Goal: Task Accomplishment & Management: Complete application form

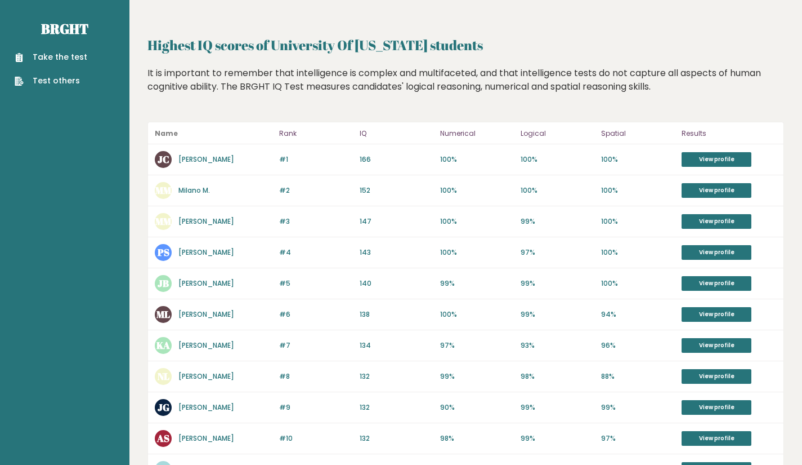
click at [70, 55] on link "Take the test" at bounding box center [51, 57] width 73 height 12
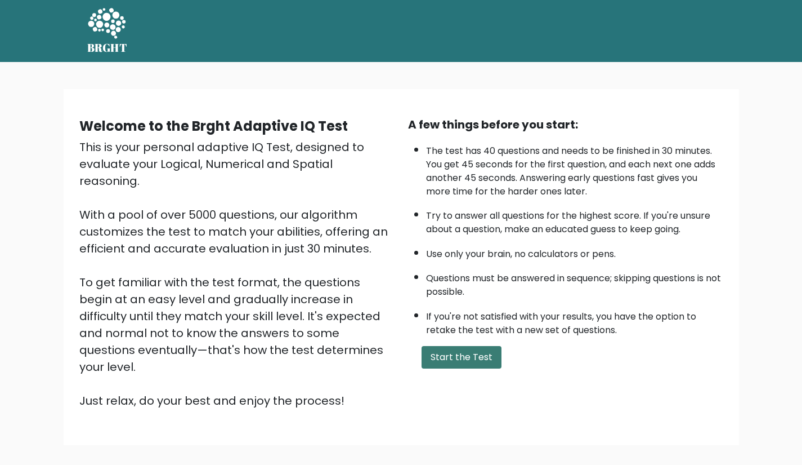
click at [457, 351] on button "Start the Test" at bounding box center [462, 357] width 80 height 23
click at [442, 351] on button "Start the Test" at bounding box center [462, 357] width 80 height 23
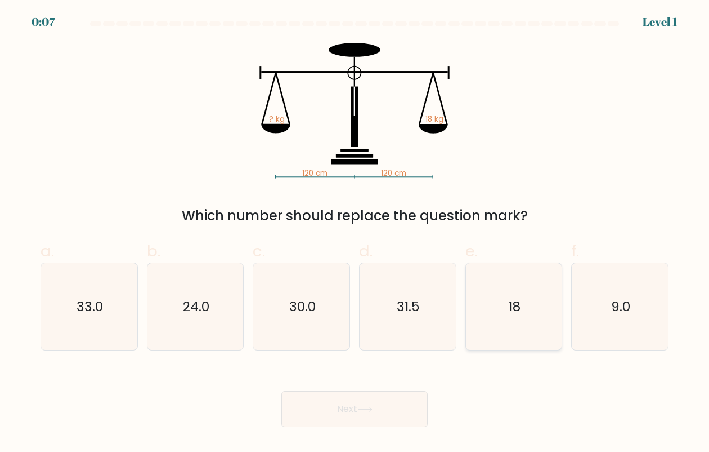
click at [530, 333] on icon "18" at bounding box center [514, 306] width 87 height 87
click at [355, 233] on input "e. 18" at bounding box center [355, 229] width 1 height 7
radio input "true"
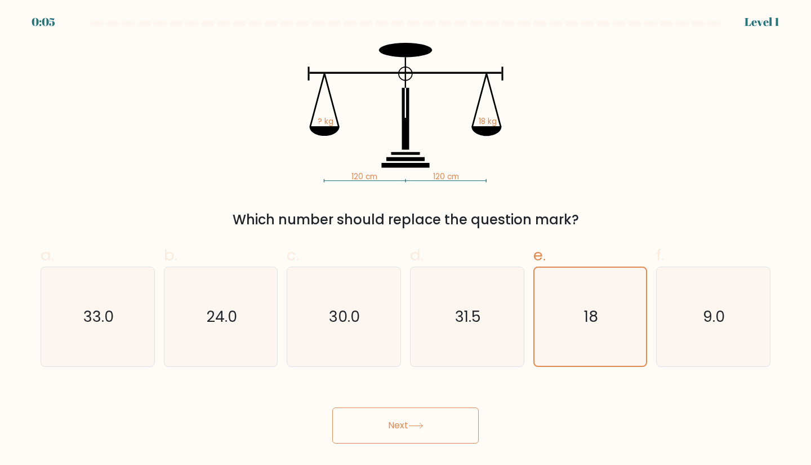
click at [435, 425] on button "Next" at bounding box center [405, 425] width 146 height 36
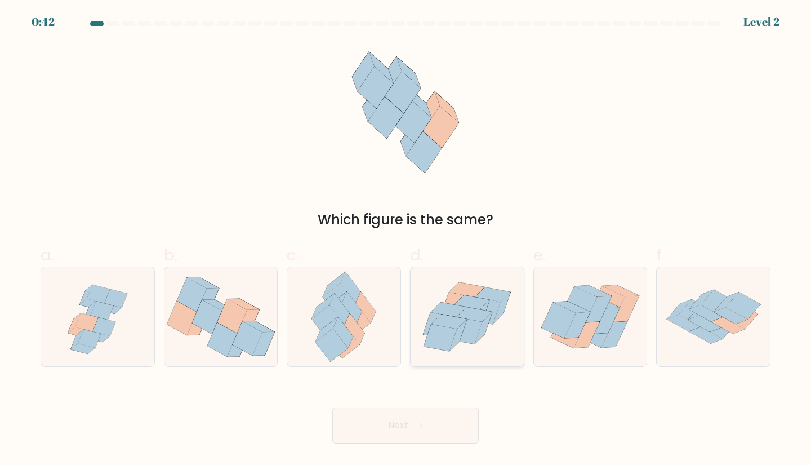
click at [489, 342] on icon at bounding box center [466, 316] width 113 height 97
click at [406, 240] on input "d." at bounding box center [405, 236] width 1 height 7
radio input "true"
click at [463, 419] on button "Next" at bounding box center [405, 425] width 146 height 36
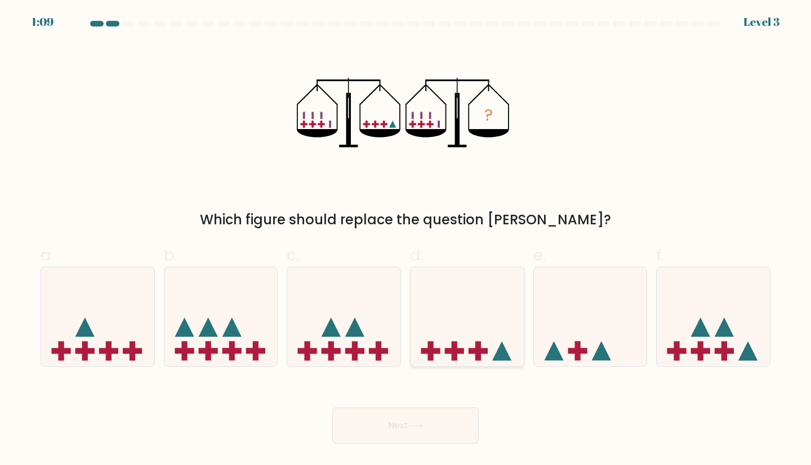
drag, startPoint x: 450, startPoint y: 347, endPoint x: 440, endPoint y: 345, distance: 10.4
click at [448, 346] on icon at bounding box center [466, 316] width 113 height 93
click at [406, 240] on input "d." at bounding box center [405, 236] width 1 height 7
radio input "true"
click at [441, 434] on button "Next" at bounding box center [405, 425] width 146 height 36
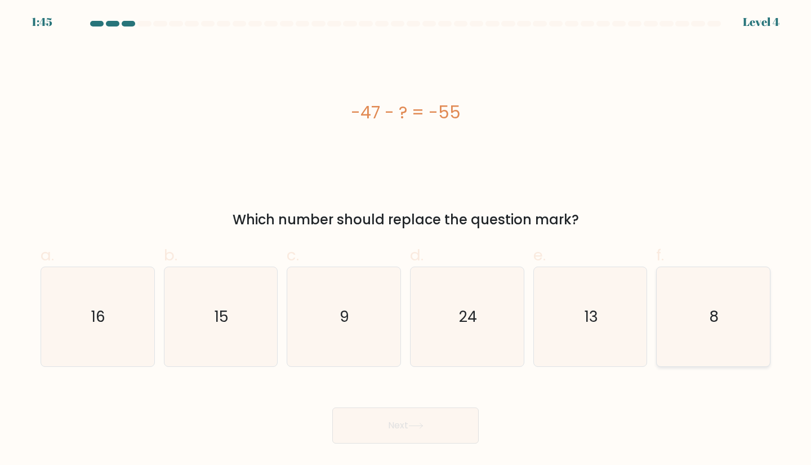
click at [668, 347] on icon "8" at bounding box center [713, 317] width 100 height 100
click at [406, 240] on input "f. 8" at bounding box center [405, 236] width 1 height 7
radio input "true"
click at [405, 420] on button "Next" at bounding box center [405, 425] width 146 height 36
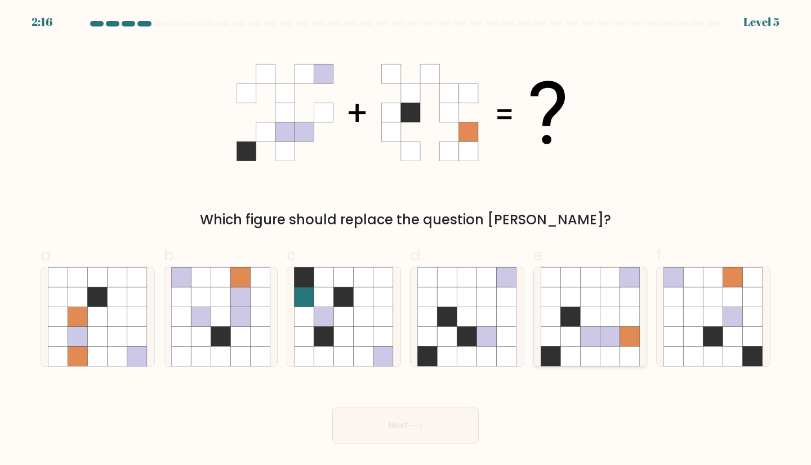
click at [580, 323] on icon at bounding box center [590, 317] width 20 height 20
click at [406, 240] on input "e." at bounding box center [405, 236] width 1 height 7
radio input "true"
click at [427, 420] on button "Next" at bounding box center [405, 425] width 146 height 36
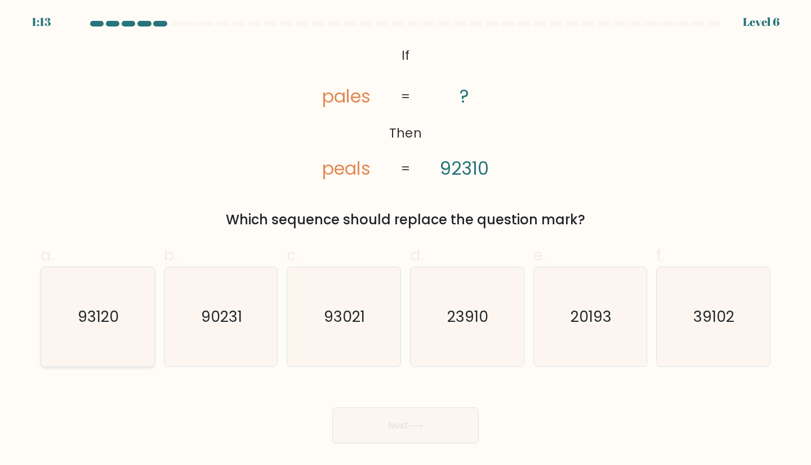
click at [143, 331] on icon "93120" at bounding box center [98, 317] width 100 height 100
click at [405, 240] on input "a. 93120" at bounding box center [405, 236] width 1 height 7
radio input "true"
click at [407, 416] on button "Next" at bounding box center [405, 425] width 146 height 36
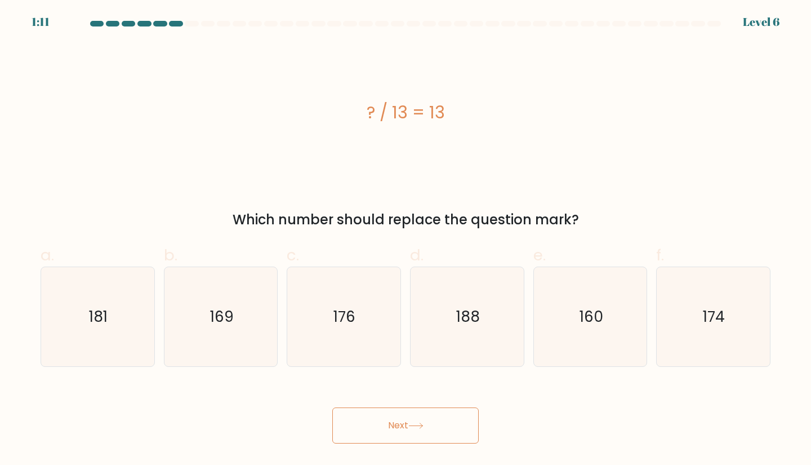
click at [415, 425] on icon at bounding box center [415, 425] width 15 height 6
click at [312, 156] on div "? / 13 = 13" at bounding box center [406, 113] width 730 height 140
click at [268, 305] on icon "169" at bounding box center [221, 317] width 100 height 100
click at [405, 240] on input "b. 169" at bounding box center [405, 236] width 1 height 7
radio input "true"
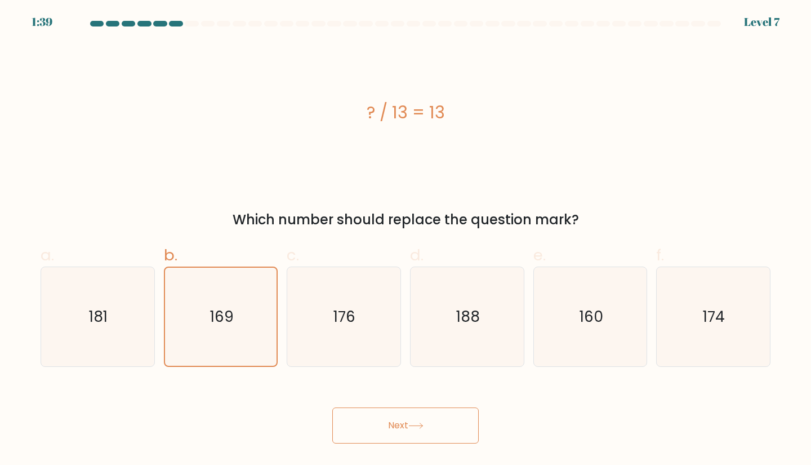
click at [789, 149] on form "a." at bounding box center [405, 232] width 811 height 422
drag, startPoint x: 410, startPoint y: 419, endPoint x: 419, endPoint y: 418, distance: 9.2
click at [414, 419] on button "Next" at bounding box center [405, 425] width 146 height 36
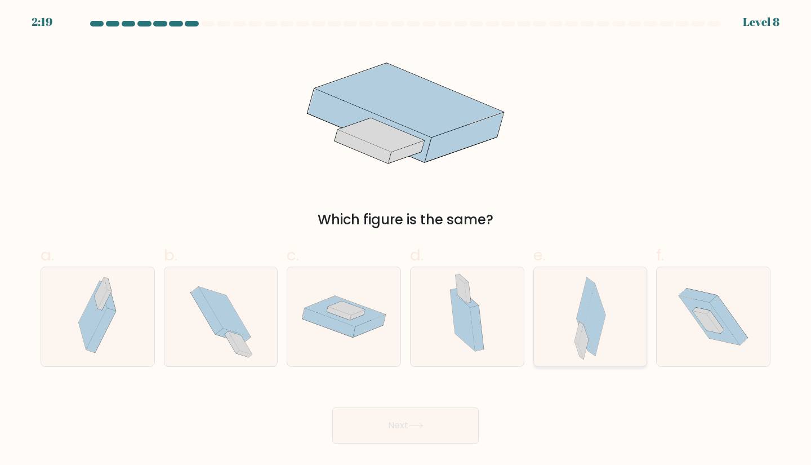
click at [565, 325] on div at bounding box center [590, 316] width 114 height 101
click at [406, 240] on input "e." at bounding box center [405, 236] width 1 height 7
radio input "true"
click at [427, 427] on button "Next" at bounding box center [405, 425] width 146 height 36
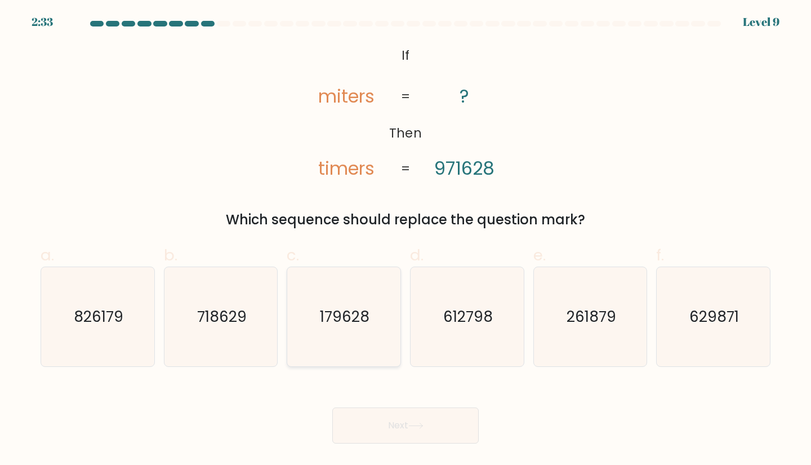
click at [342, 341] on icon "179628" at bounding box center [344, 317] width 100 height 100
click at [405, 240] on input "c. 179628" at bounding box center [405, 236] width 1 height 7
radio input "true"
click at [412, 413] on button "Next" at bounding box center [405, 425] width 146 height 36
